Goal: Register for event/course

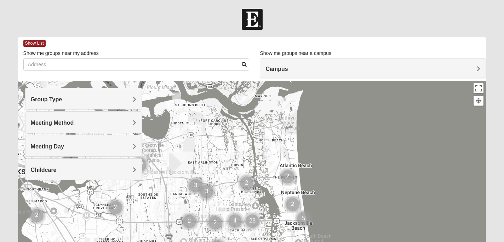
click at [284, 65] on div "Campus" at bounding box center [372, 68] width 225 height 19
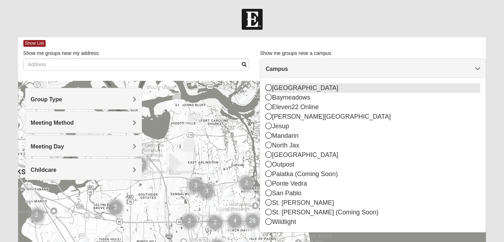
click at [286, 87] on div "[GEOGRAPHIC_DATA]" at bounding box center [372, 88] width 215 height 10
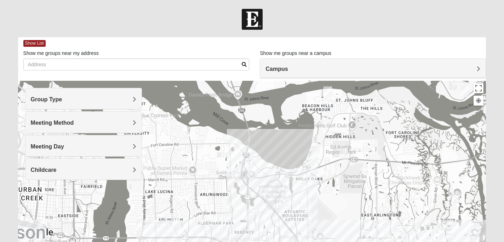
click at [98, 100] on h4 "Group Type" at bounding box center [84, 99] width 106 height 7
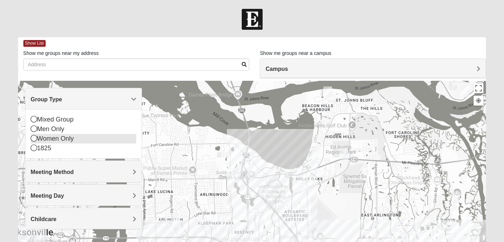
click at [88, 139] on div "Women Only" at bounding box center [84, 139] width 106 height 10
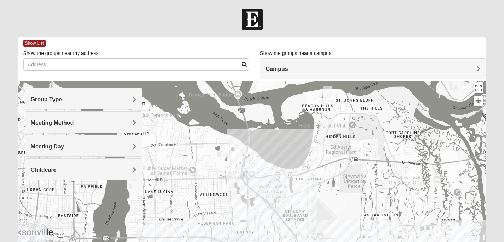
click at [93, 144] on h4 "Meeting Day" at bounding box center [84, 146] width 106 height 7
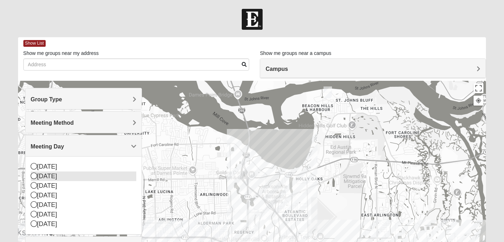
click at [88, 175] on div "[DATE]" at bounding box center [84, 176] width 106 height 10
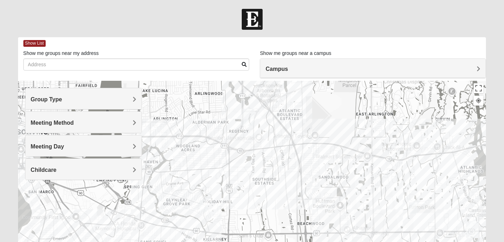
drag, startPoint x: 284, startPoint y: 173, endPoint x: 277, endPoint y: 71, distance: 101.8
click at [278, 71] on div "Show List Loading Groups Keywords Filter Additional Filters Campus Arlington Ba…" at bounding box center [252, 200] width 468 height 327
click at [263, 126] on div at bounding box center [252, 222] width 468 height 283
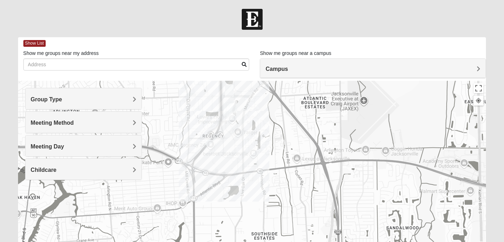
click at [252, 132] on div at bounding box center [252, 222] width 468 height 283
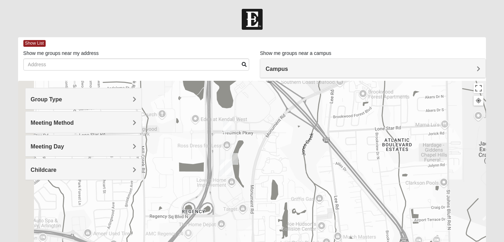
drag, startPoint x: 242, startPoint y: 97, endPoint x: 277, endPoint y: 199, distance: 108.4
click at [277, 200] on div at bounding box center [252, 222] width 468 height 283
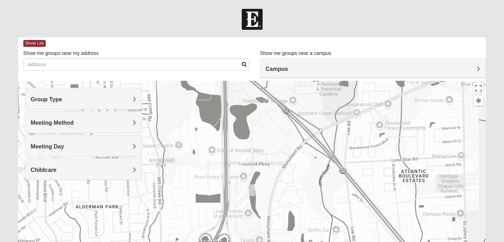
click at [247, 158] on img "On Campus Womens Davis 32225" at bounding box center [244, 158] width 8 height 12
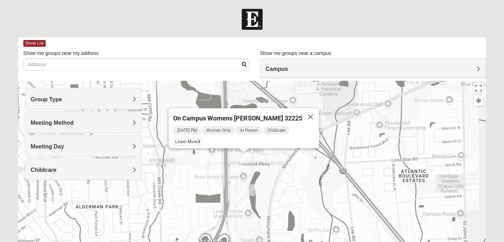
click at [252, 192] on img "On Campus Womens Jacobs 32225" at bounding box center [250, 190] width 8 height 12
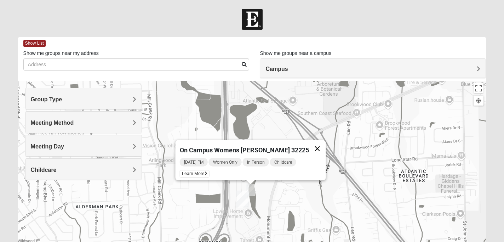
click at [309, 144] on button "Close" at bounding box center [317, 148] width 17 height 17
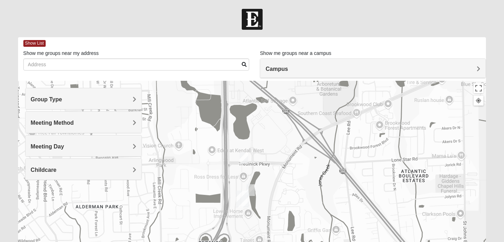
click at [243, 159] on img "On Campus Womens Davis 32225" at bounding box center [244, 158] width 8 height 12
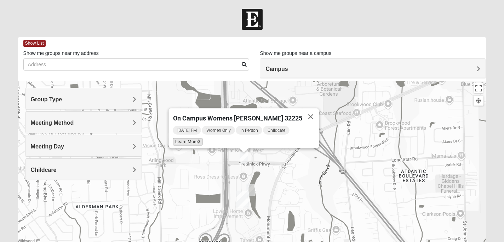
click at [202, 140] on span "Learn More" at bounding box center [188, 141] width 30 height 7
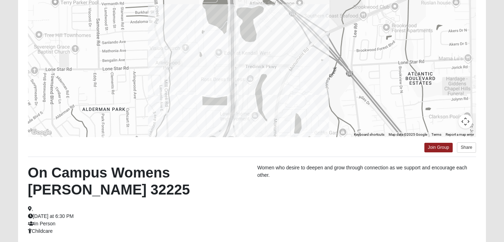
scroll to position [89, 0]
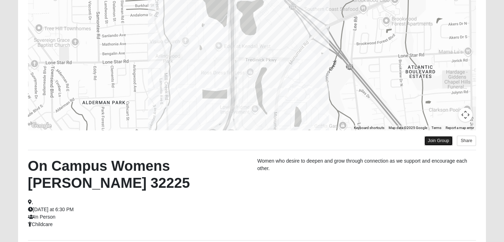
click at [432, 143] on link "Join Group" at bounding box center [438, 141] width 28 height 10
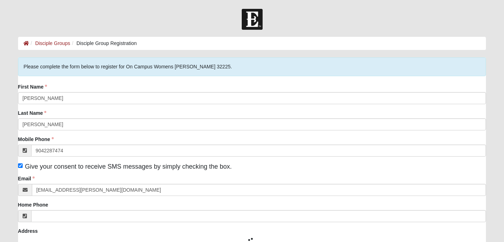
type input "[PHONE_NUMBER]"
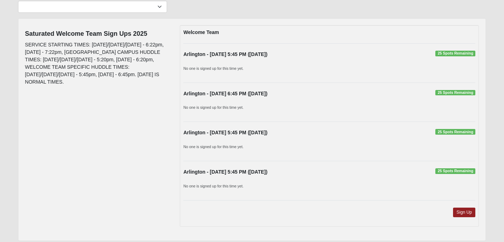
scroll to position [66, 0]
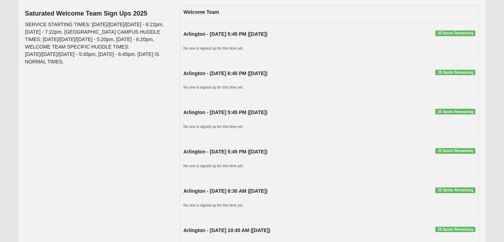
scroll to position [43, 0]
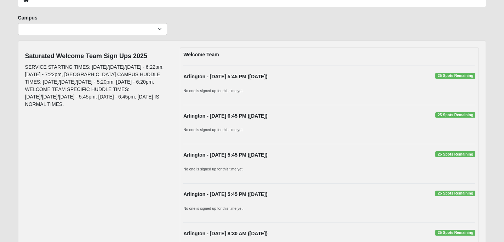
click at [255, 19] on div "Campus [GEOGRAPHIC_DATA] Eleven22 Online [PERSON_NAME][GEOGRAPHIC_DATA] Jesup M…" at bounding box center [252, 27] width 479 height 26
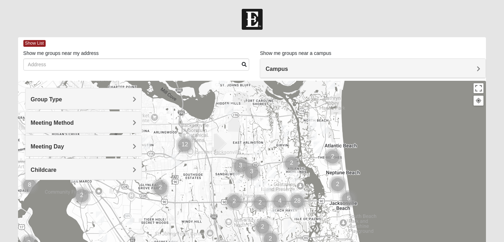
drag, startPoint x: 205, startPoint y: 137, endPoint x: 251, endPoint y: 116, distance: 50.4
click at [251, 116] on div at bounding box center [252, 222] width 468 height 283
click at [202, 142] on div at bounding box center [252, 222] width 468 height 283
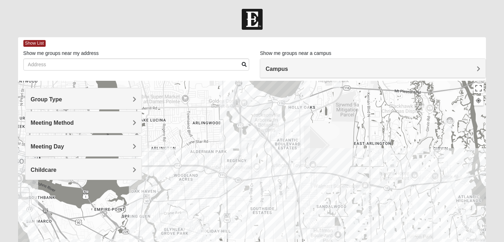
drag, startPoint x: 201, startPoint y: 142, endPoint x: 280, endPoint y: 142, distance: 78.5
click at [280, 142] on div at bounding box center [252, 222] width 468 height 283
click at [104, 97] on h4 "Group Type" at bounding box center [84, 99] width 106 height 7
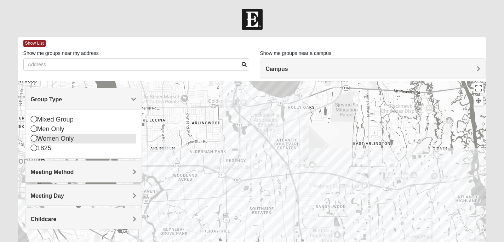
click at [70, 141] on div "Women Only" at bounding box center [84, 139] width 106 height 10
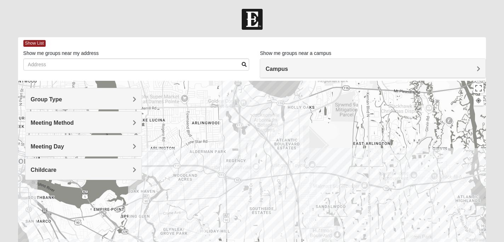
click at [327, 70] on h4 "Campus" at bounding box center [372, 68] width 215 height 7
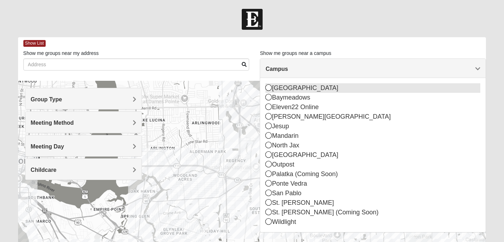
click at [314, 89] on div "[GEOGRAPHIC_DATA]" at bounding box center [372, 88] width 215 height 10
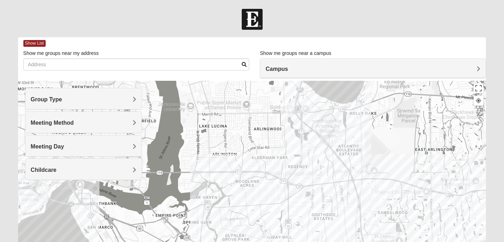
drag, startPoint x: 296, startPoint y: 167, endPoint x: 350, endPoint y: 100, distance: 86.1
click at [350, 100] on div at bounding box center [252, 222] width 468 height 283
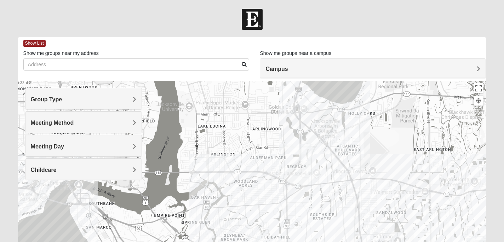
click at [285, 159] on div at bounding box center [252, 222] width 468 height 283
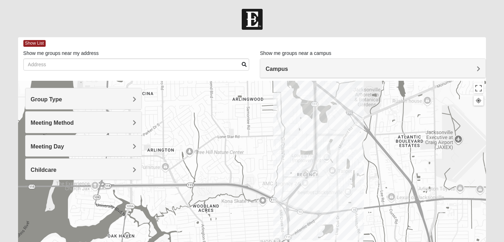
click at [285, 159] on div at bounding box center [252, 222] width 468 height 283
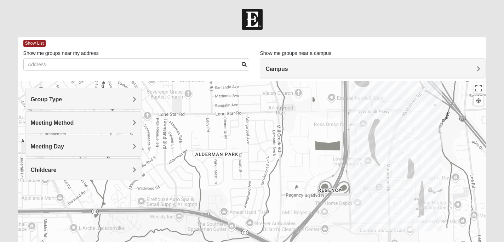
click at [285, 159] on div at bounding box center [252, 222] width 468 height 283
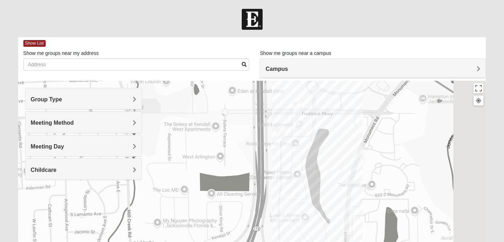
drag, startPoint x: 378, startPoint y: 143, endPoint x: 219, endPoint y: 199, distance: 168.2
click at [219, 199] on div at bounding box center [252, 222] width 468 height 283
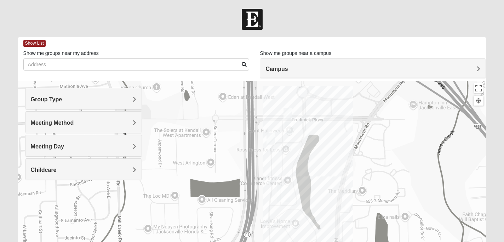
click at [323, 148] on div at bounding box center [252, 222] width 468 height 283
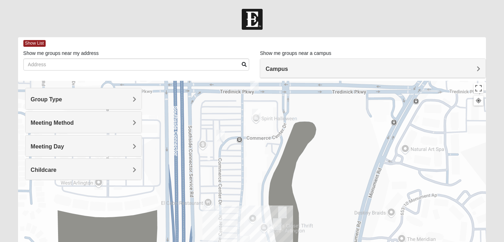
click at [255, 87] on img "On Campus Womens Davis 32225" at bounding box center [254, 85] width 8 height 12
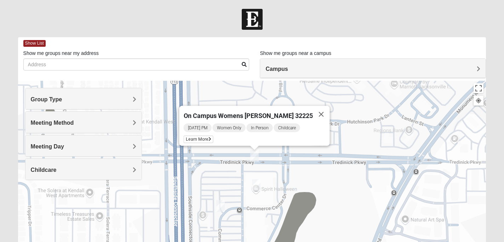
click at [256, 187] on img "On Campus Womens Bates 32225" at bounding box center [256, 185] width 8 height 12
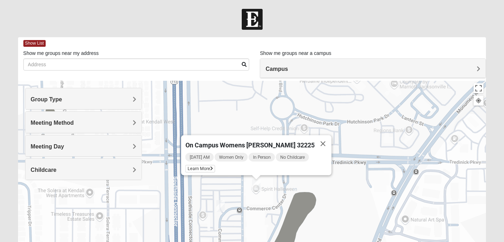
click at [221, 205] on img "Womens Gooden 32211" at bounding box center [220, 206] width 8 height 12
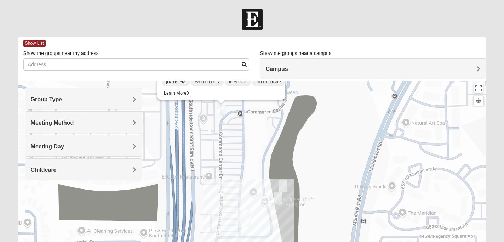
drag, startPoint x: 356, startPoint y: 187, endPoint x: 357, endPoint y: 90, distance: 97.3
click at [357, 90] on div "Womens [PERSON_NAME] 32211 [DATE] PM Women Only In Person No Childcare Learn Mo…" at bounding box center [252, 222] width 468 height 283
click at [281, 183] on img "On Campus Womens Jacobs 32225" at bounding box center [283, 186] width 8 height 12
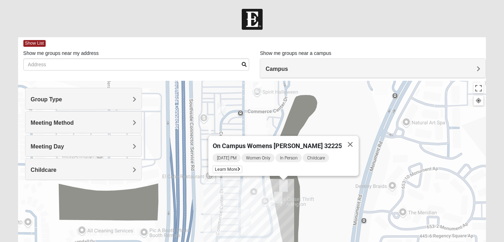
click at [276, 192] on img "On Campus Womens Medina 32225" at bounding box center [278, 197] width 8 height 12
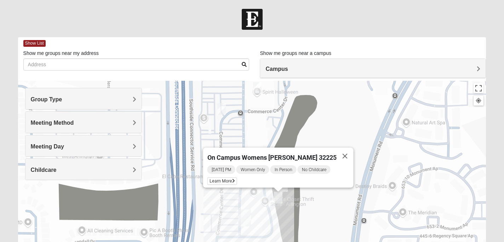
drag, startPoint x: 341, startPoint y: 150, endPoint x: 342, endPoint y: 146, distance: 4.9
click at [342, 148] on button "Close" at bounding box center [344, 156] width 17 height 17
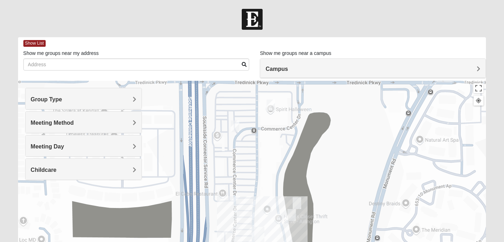
drag, startPoint x: 331, startPoint y: 118, endPoint x: 346, endPoint y: 136, distance: 23.4
click at [346, 136] on div at bounding box center [252, 222] width 468 height 283
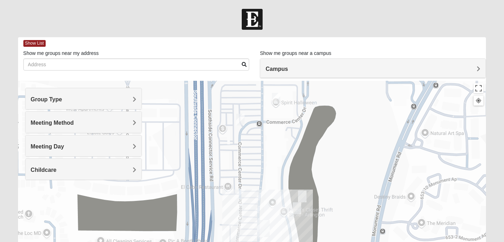
drag, startPoint x: 277, startPoint y: 125, endPoint x: 282, endPoint y: 117, distance: 8.9
click at [282, 117] on div at bounding box center [252, 222] width 468 height 283
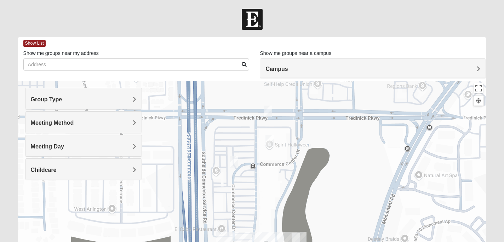
drag, startPoint x: 302, startPoint y: 152, endPoint x: 296, endPoint y: 199, distance: 47.1
click at [296, 199] on div at bounding box center [252, 222] width 468 height 283
click at [265, 111] on img "On Campus Womens Davis 32225" at bounding box center [268, 111] width 8 height 12
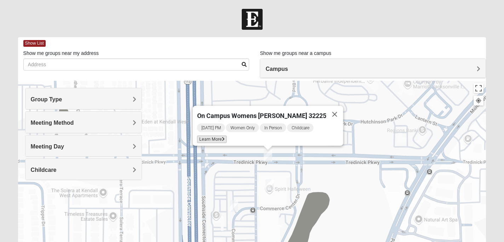
click at [226, 136] on span "Learn More" at bounding box center [212, 139] width 30 height 7
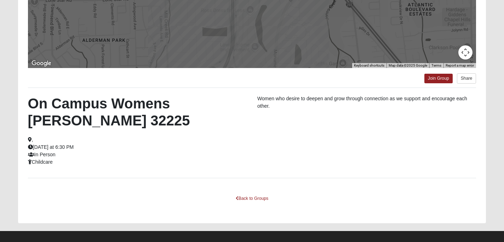
scroll to position [155, 0]
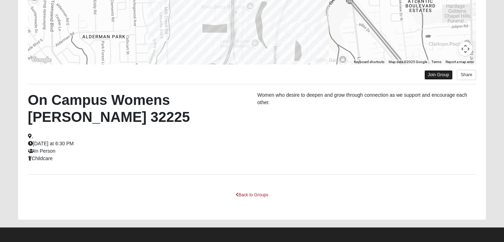
click at [433, 75] on link "Join Group" at bounding box center [438, 75] width 28 height 10
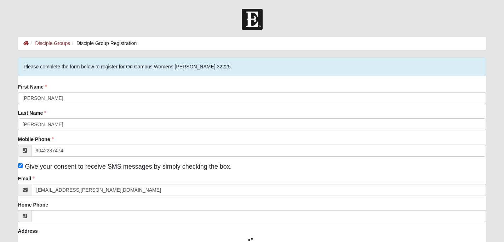
type input "(904) 228-7474"
